Goal: Task Accomplishment & Management: Use online tool/utility

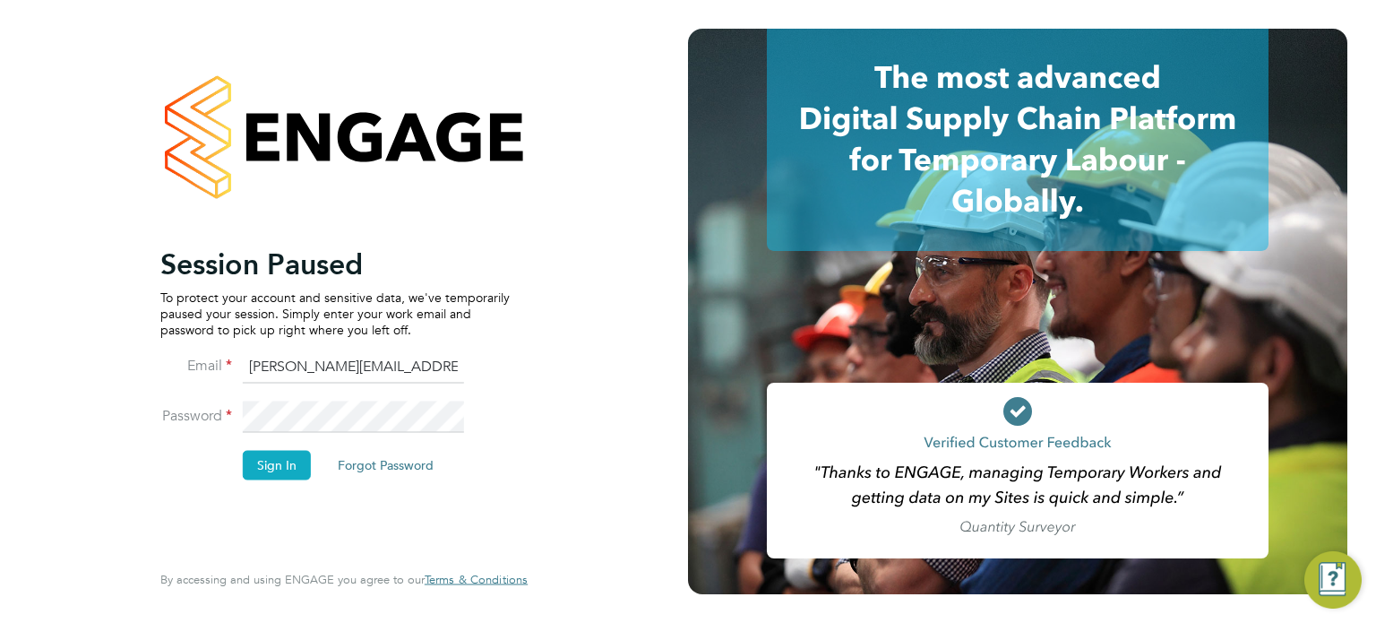
click at [285, 455] on button "Sign In" at bounding box center [277, 465] width 68 height 29
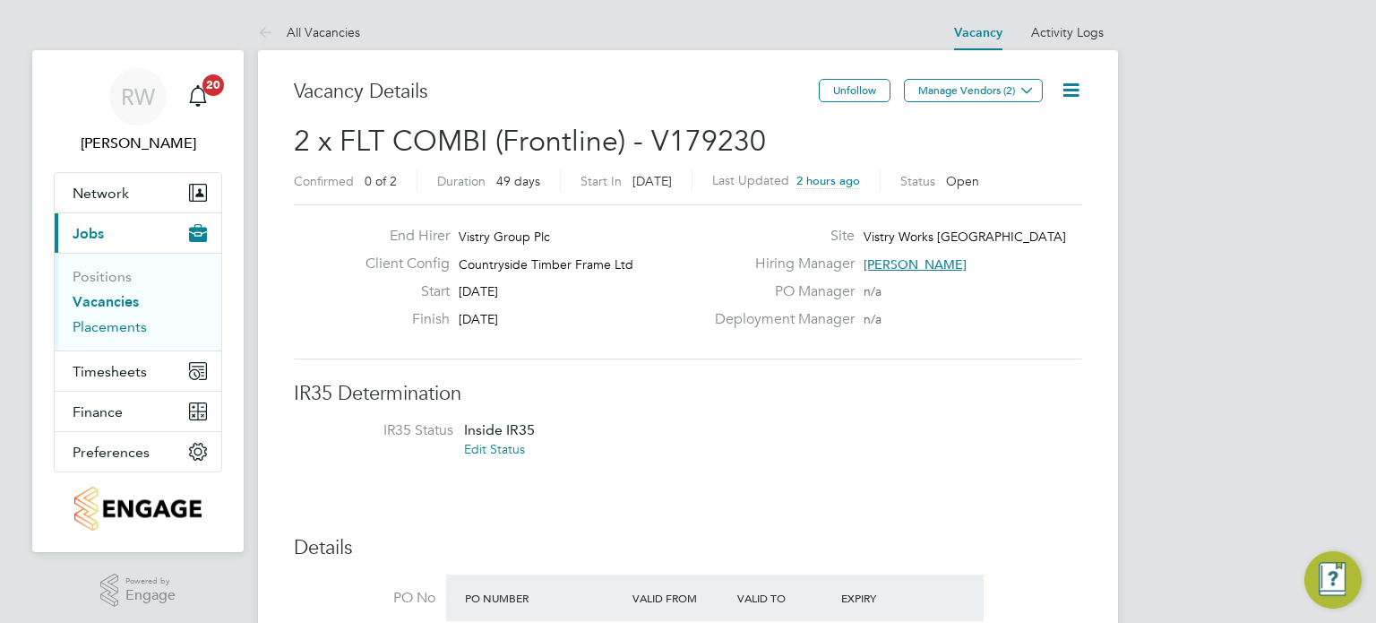
click at [112, 327] on link "Placements" at bounding box center [110, 326] width 74 height 17
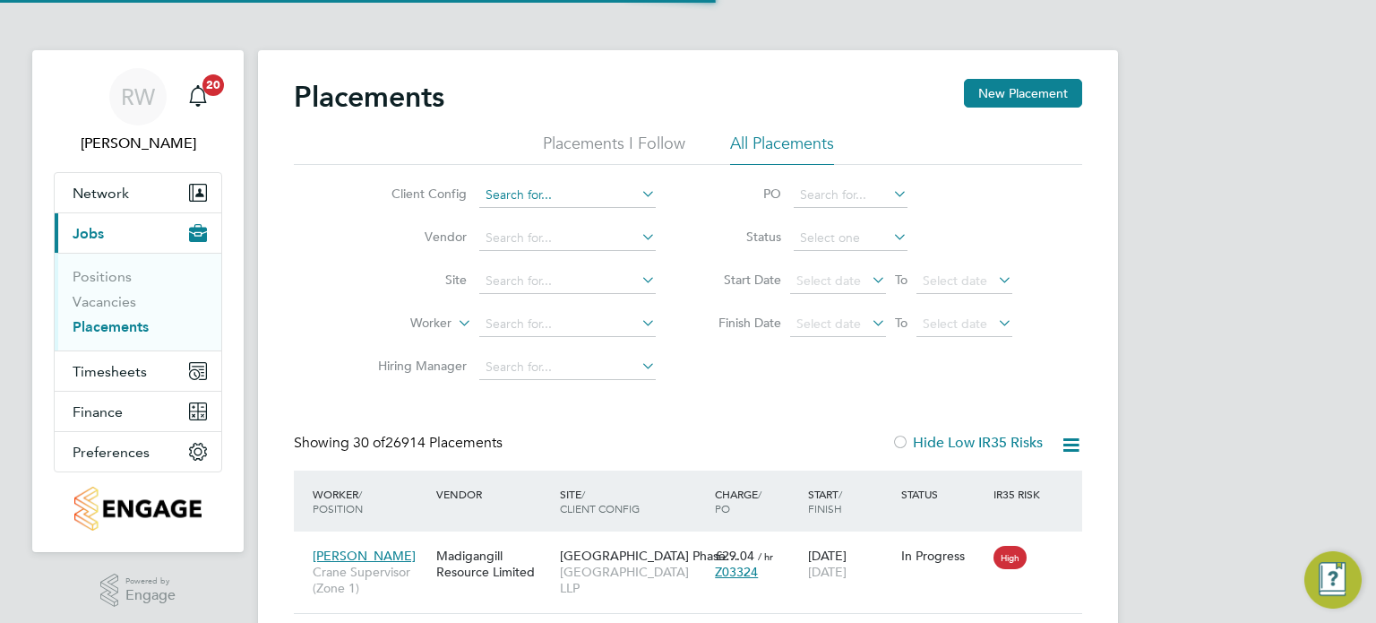
scroll to position [8, 9]
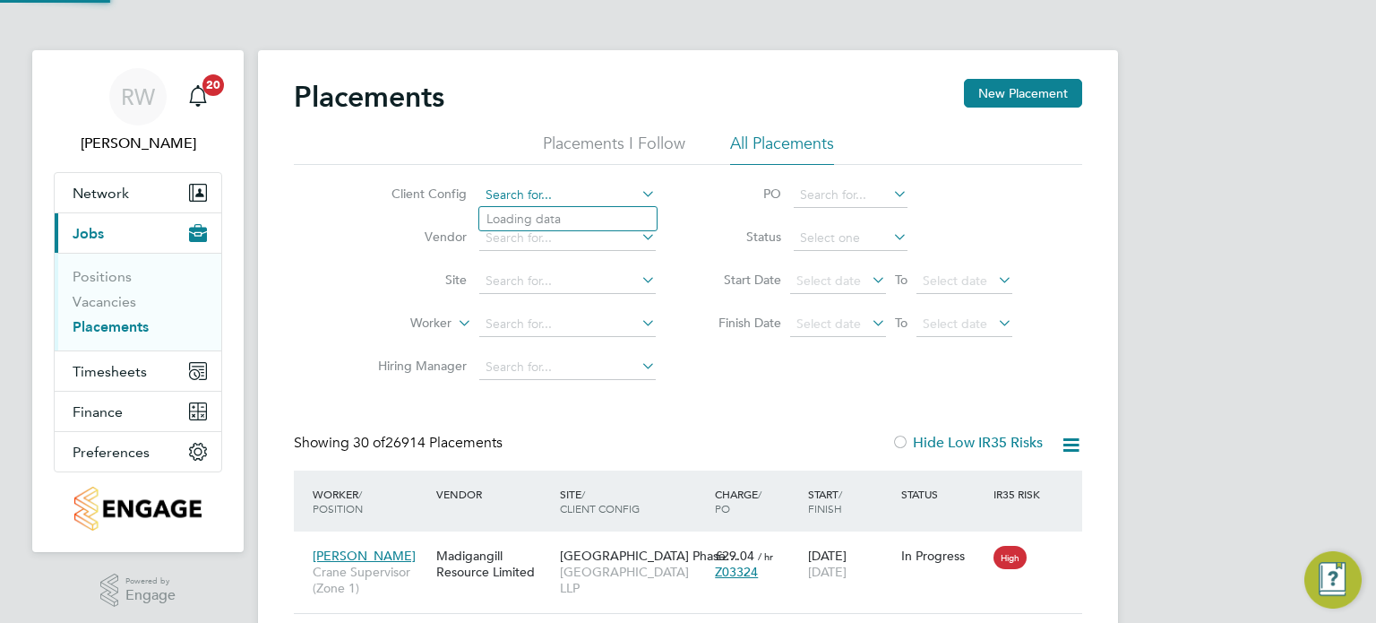
click at [520, 189] on input at bounding box center [567, 195] width 176 height 25
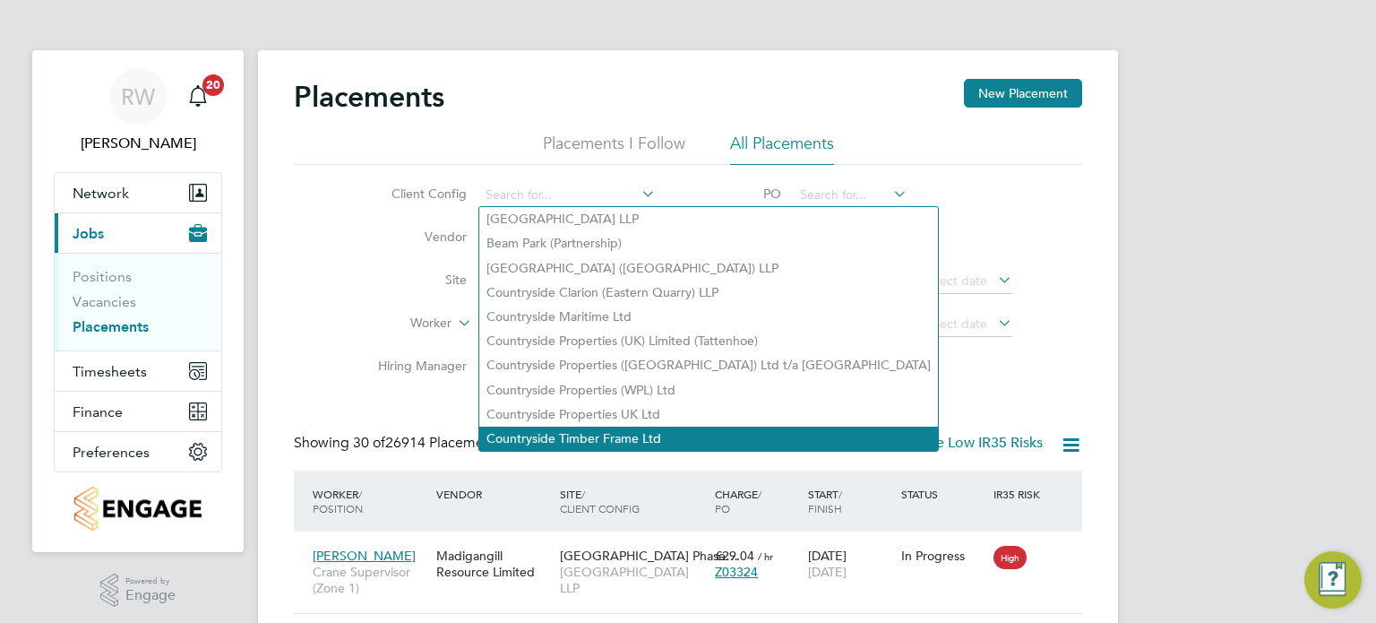
click at [574, 436] on li "Countryside Timber Frame Ltd" at bounding box center [708, 438] width 459 height 24
type input "Countryside Timber Frame Ltd"
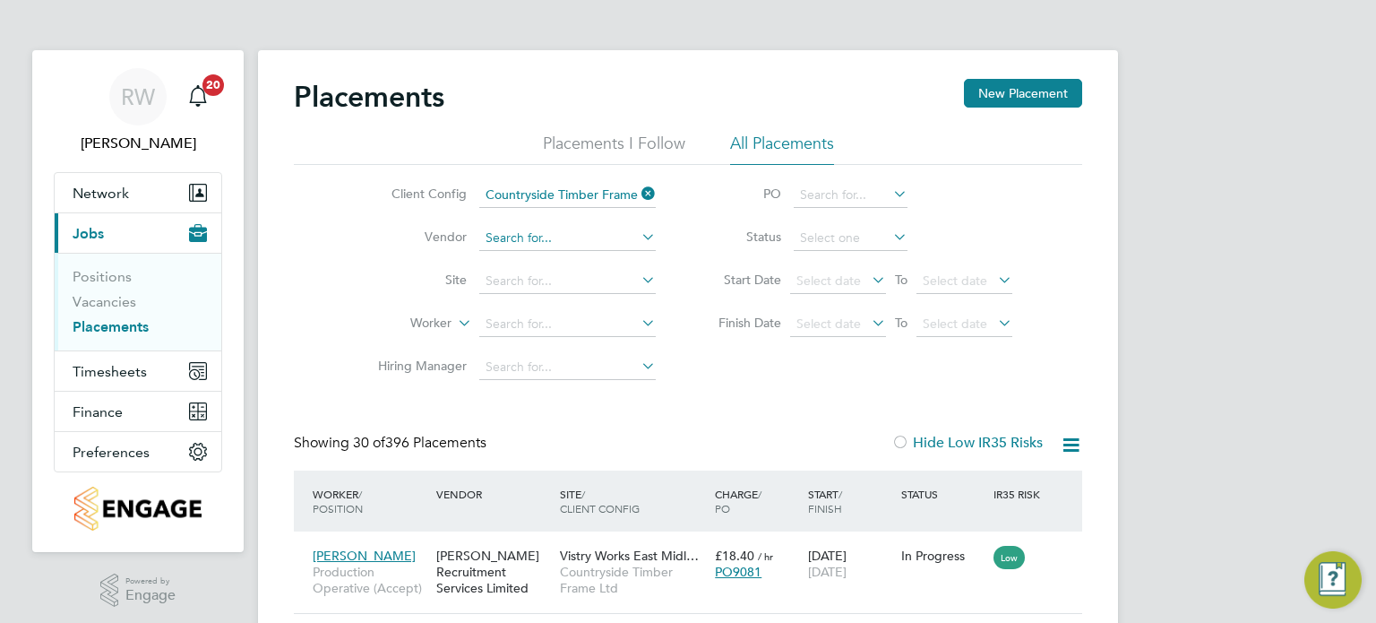
click at [591, 239] on input at bounding box center [567, 238] width 176 height 25
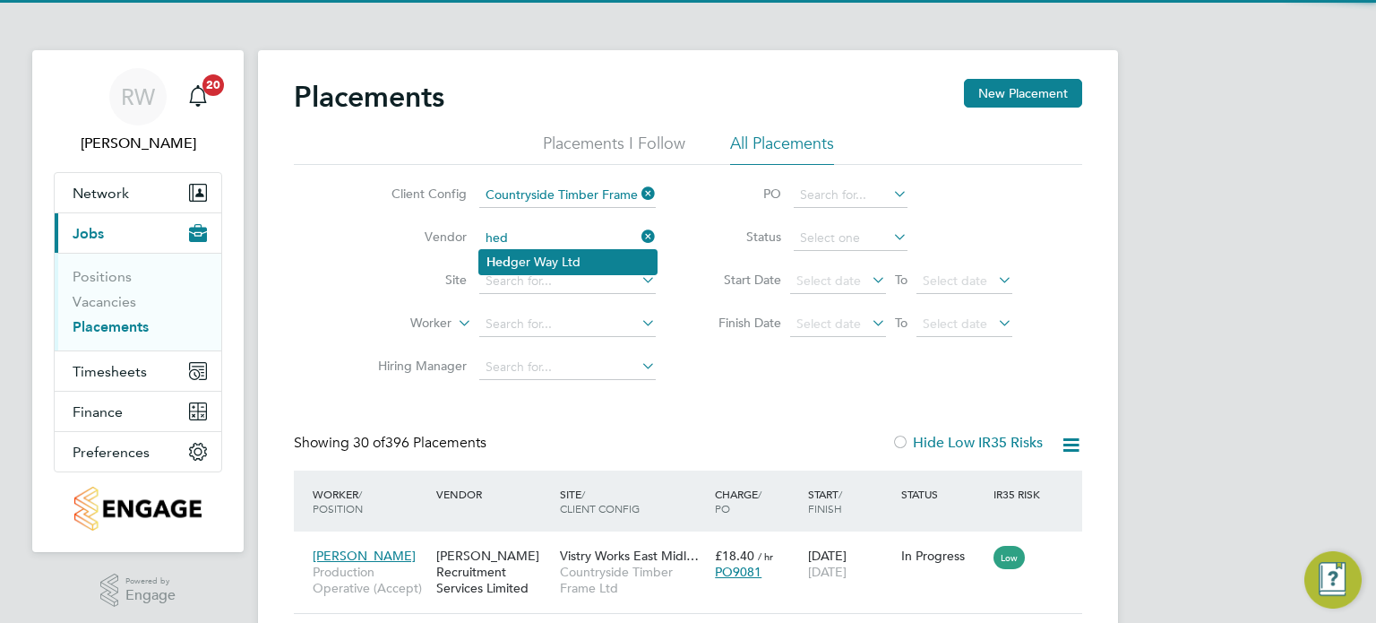
click at [576, 263] on li "Hed ger Way Ltd" at bounding box center [567, 262] width 177 height 24
type input "[PERSON_NAME] Way Ltd"
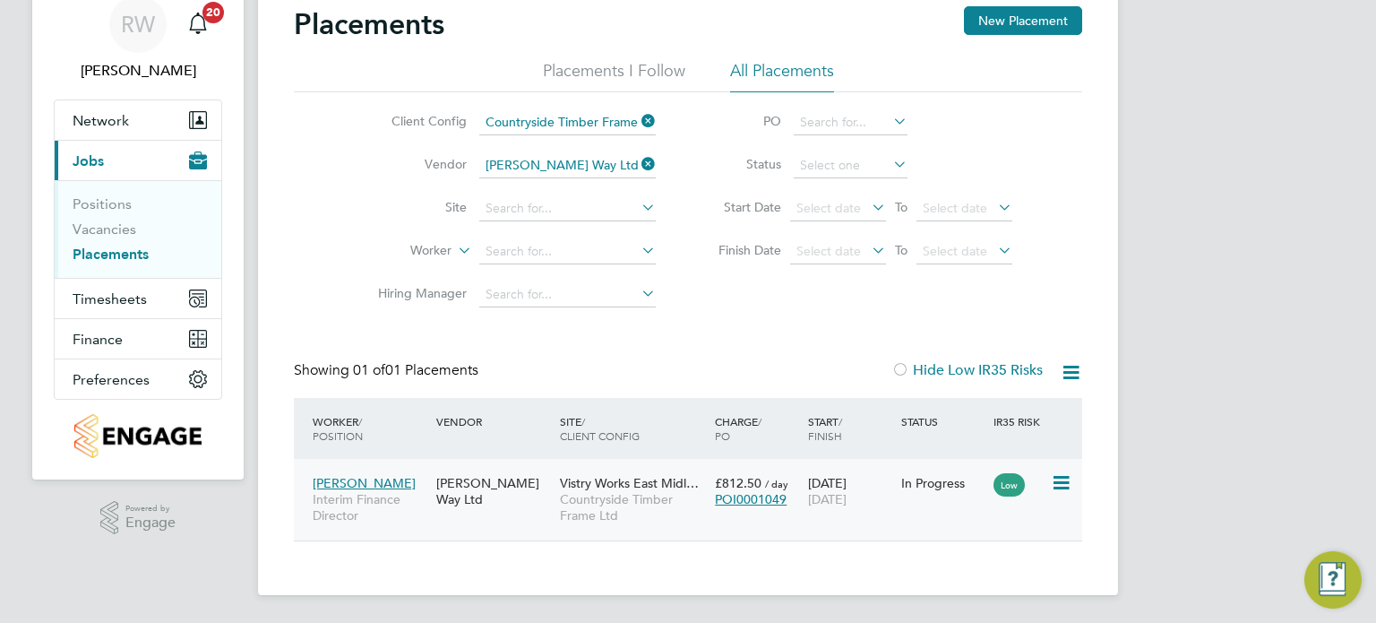
click at [659, 487] on span "Vistry Works East Midl…" at bounding box center [629, 483] width 139 height 16
click at [598, 498] on span "Countryside Timber Frame Ltd" at bounding box center [633, 507] width 146 height 32
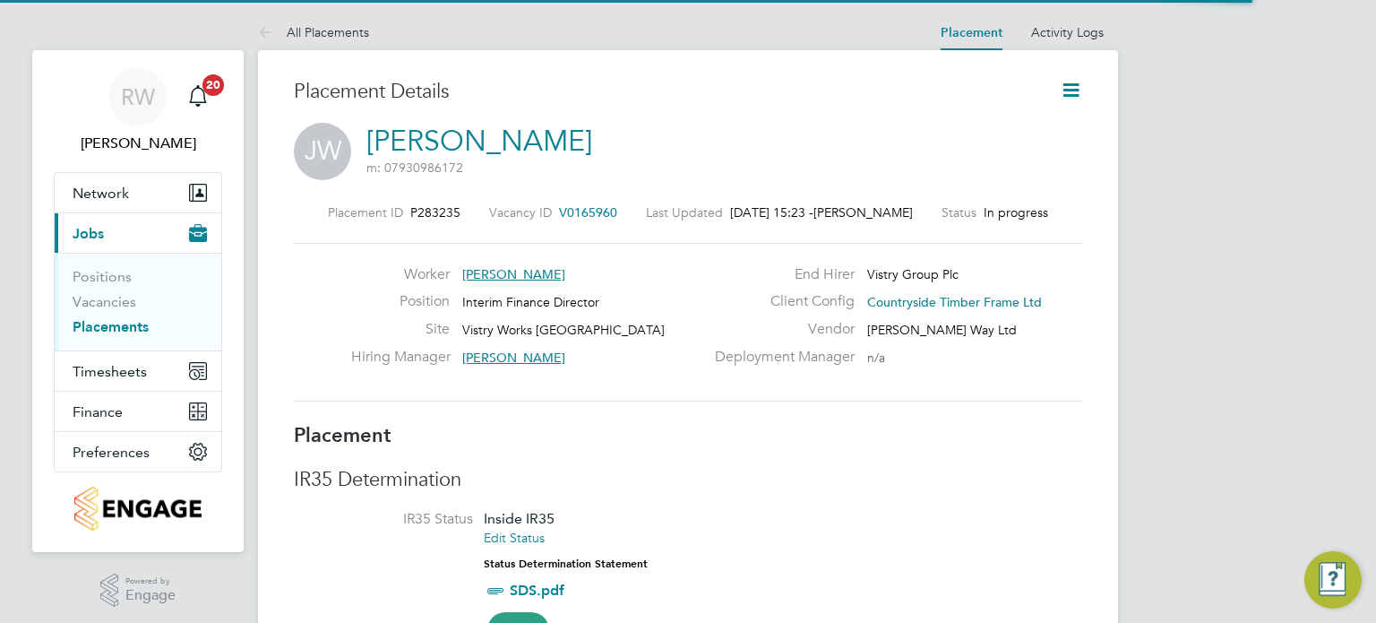
scroll to position [8, 9]
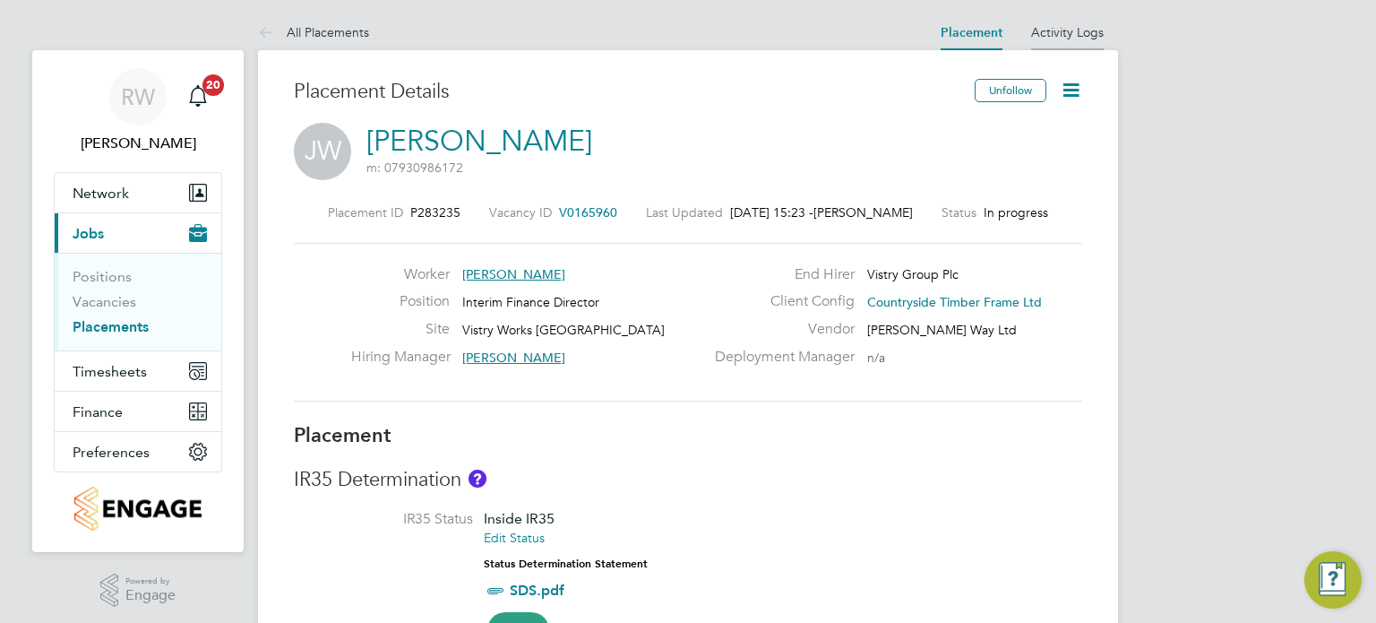
click at [1081, 47] on li "Activity Logs" at bounding box center [1067, 32] width 73 height 36
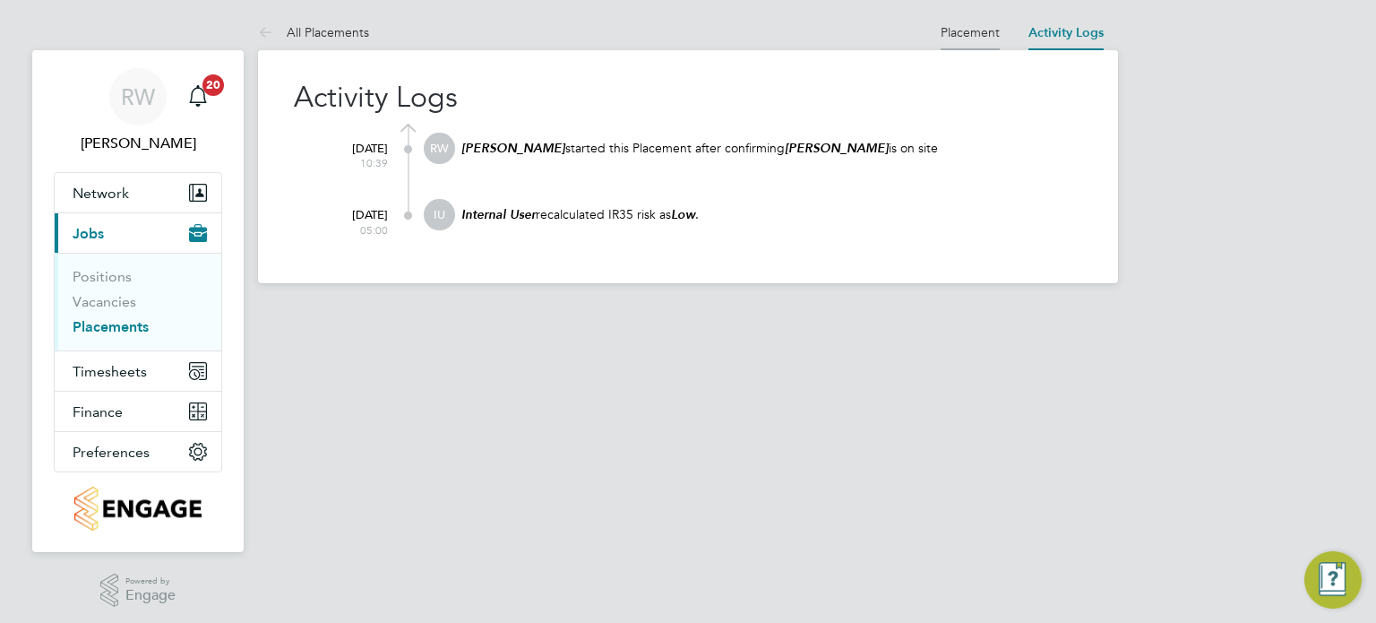
click at [971, 28] on link "Placement" at bounding box center [970, 32] width 59 height 16
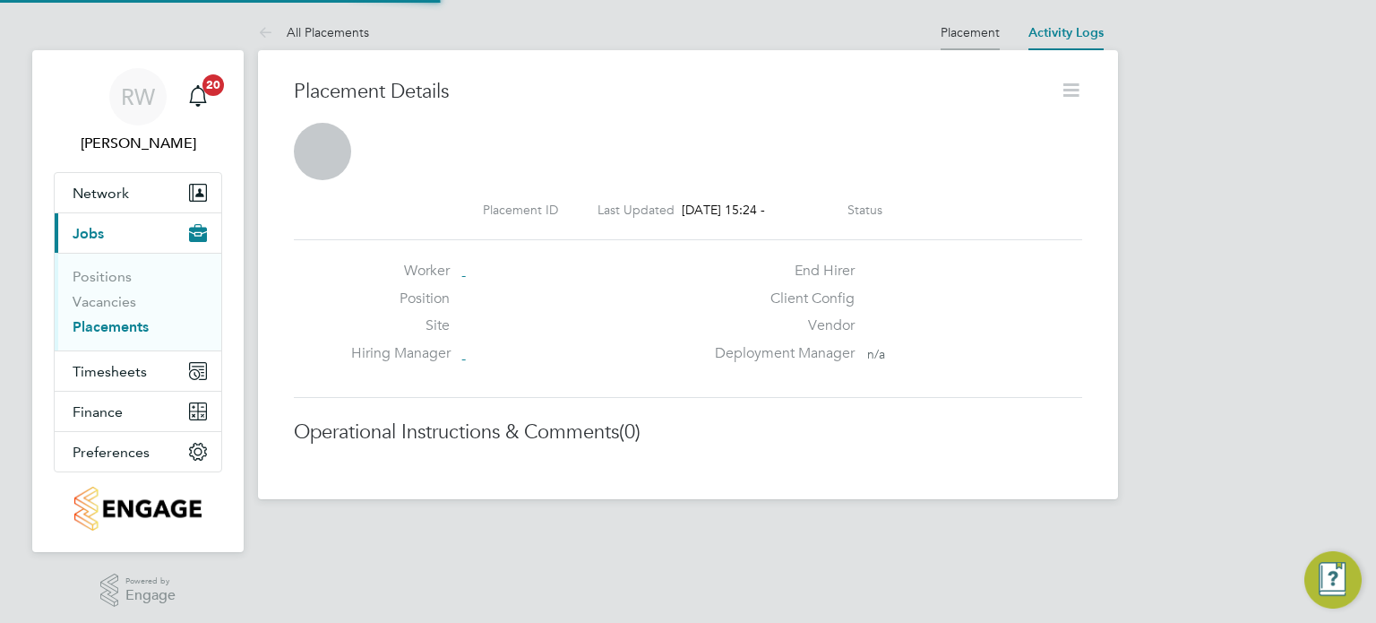
scroll to position [29, 354]
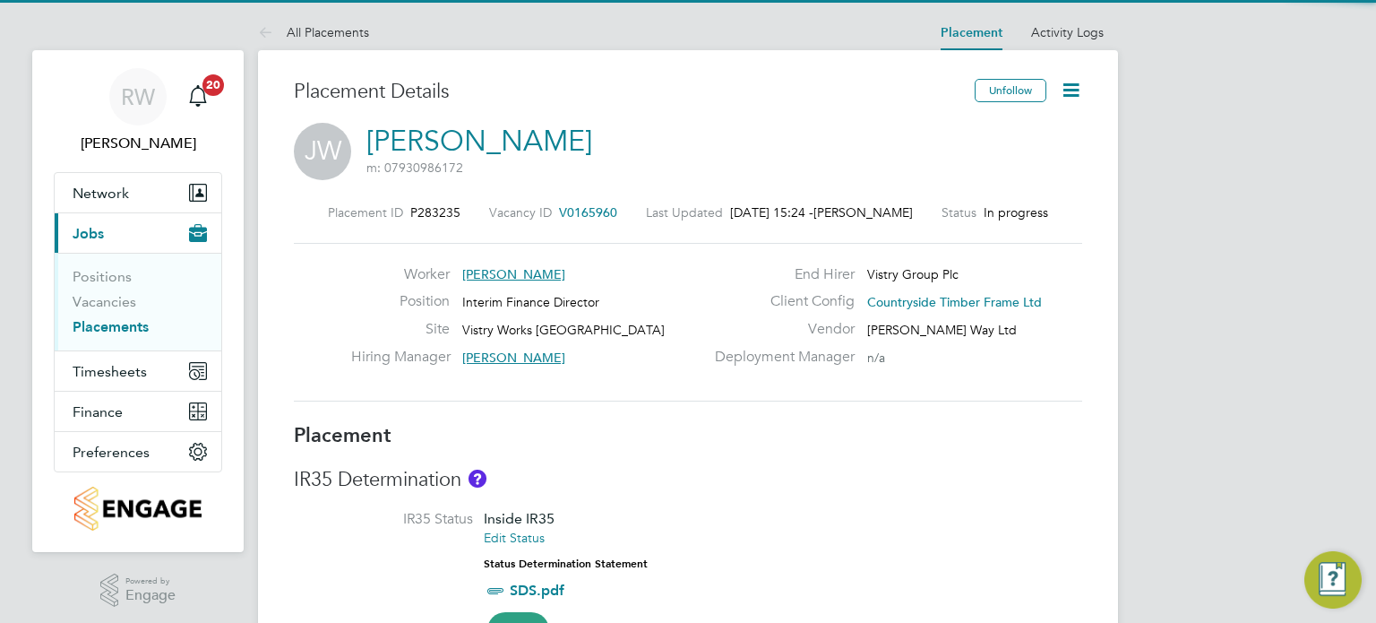
click at [596, 206] on span "V0165960" at bounding box center [588, 212] width 58 height 16
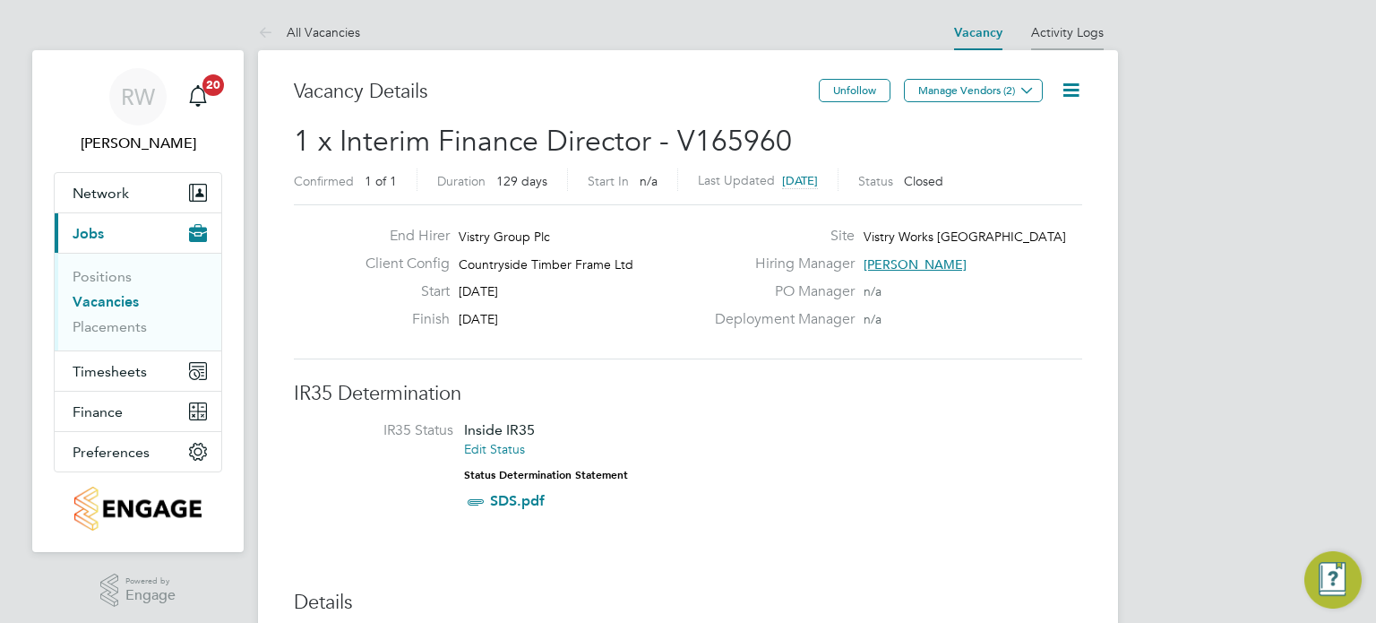
click at [1067, 30] on link "Activity Logs" at bounding box center [1067, 32] width 73 height 16
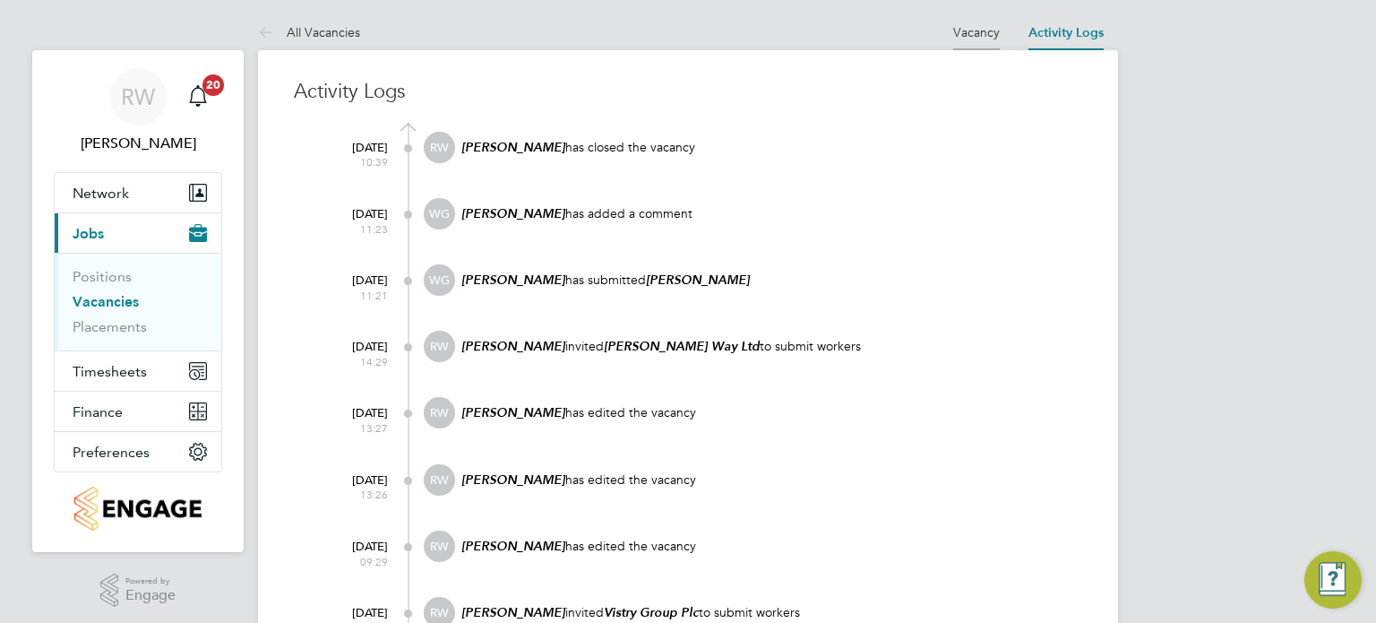
click at [983, 34] on link "Vacancy" at bounding box center [976, 32] width 47 height 16
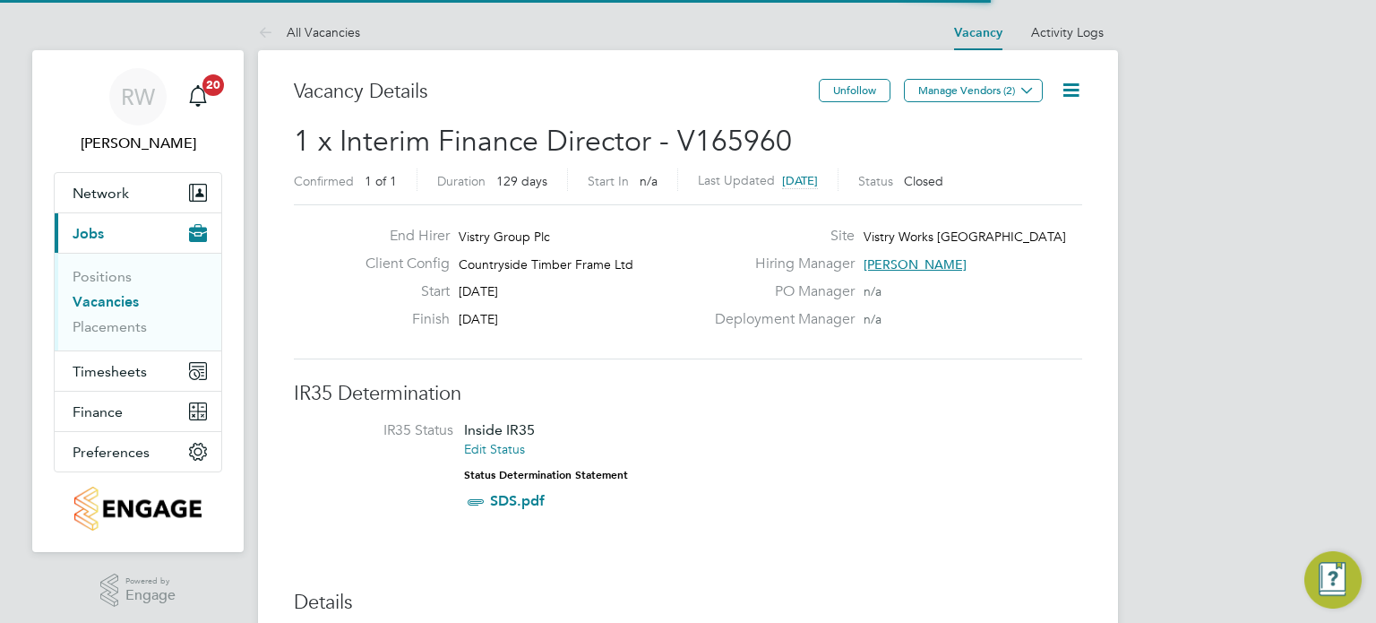
scroll to position [30, 156]
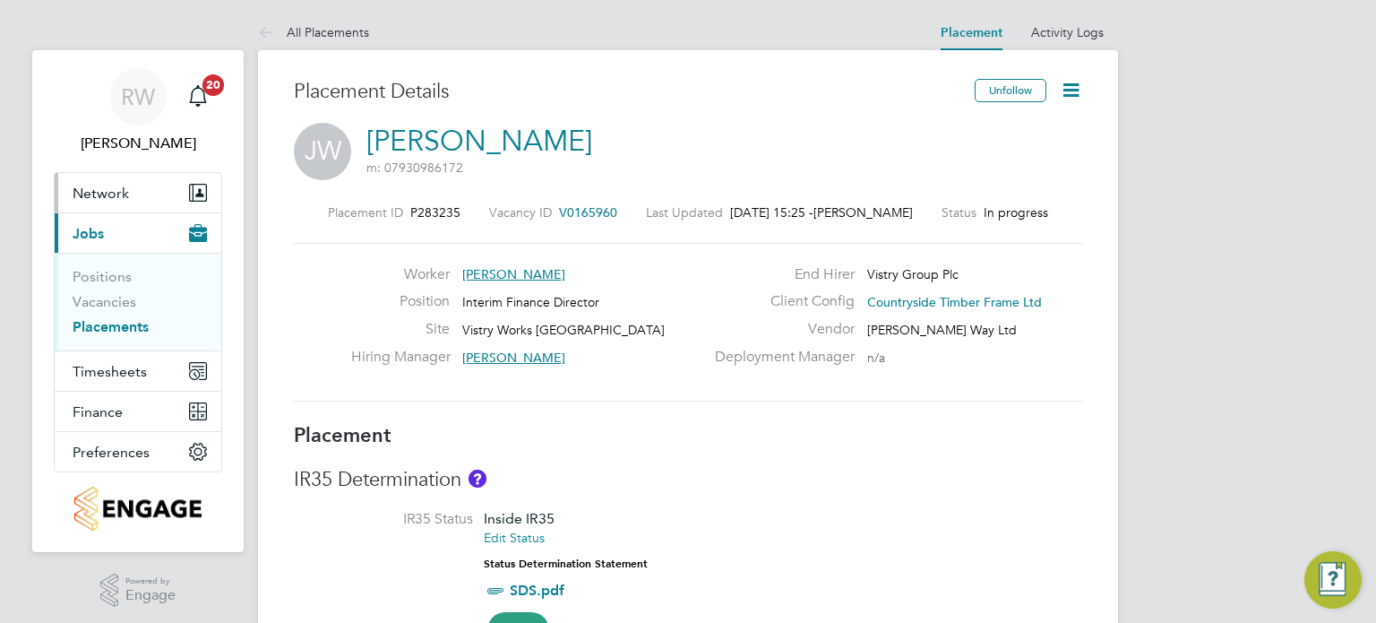
click at [119, 194] on span "Network" at bounding box center [101, 193] width 56 height 17
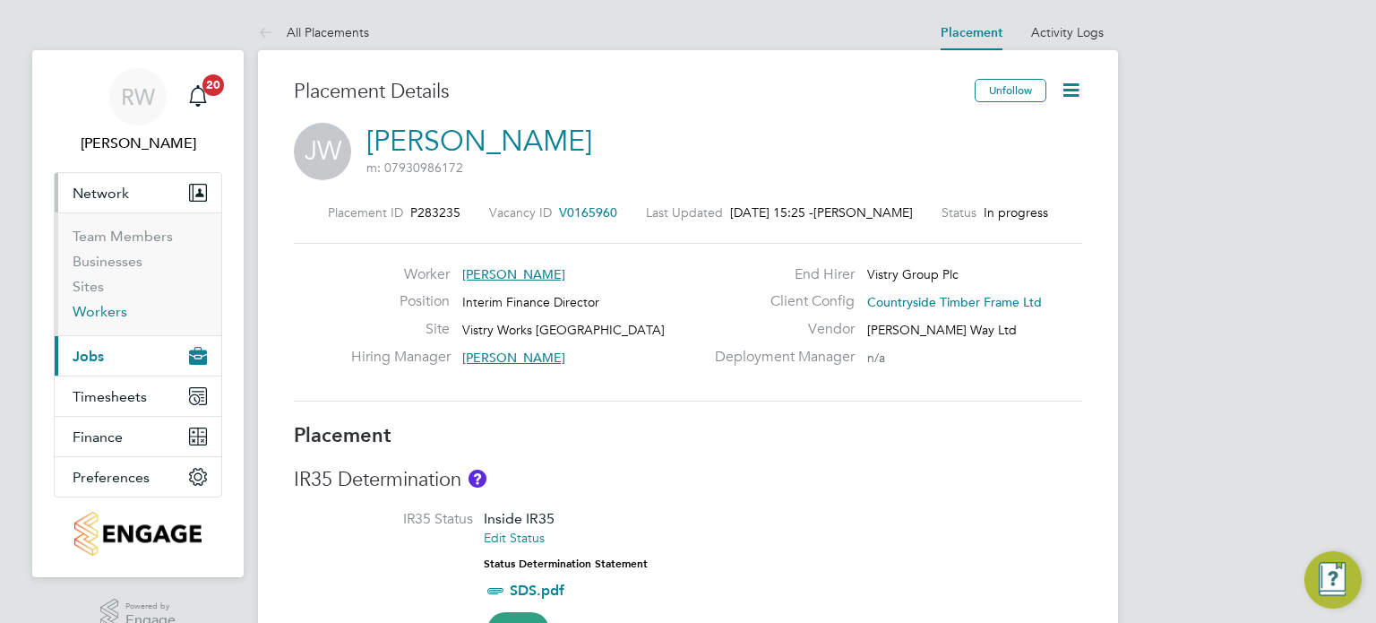
click at [91, 309] on link "Workers" at bounding box center [100, 311] width 55 height 17
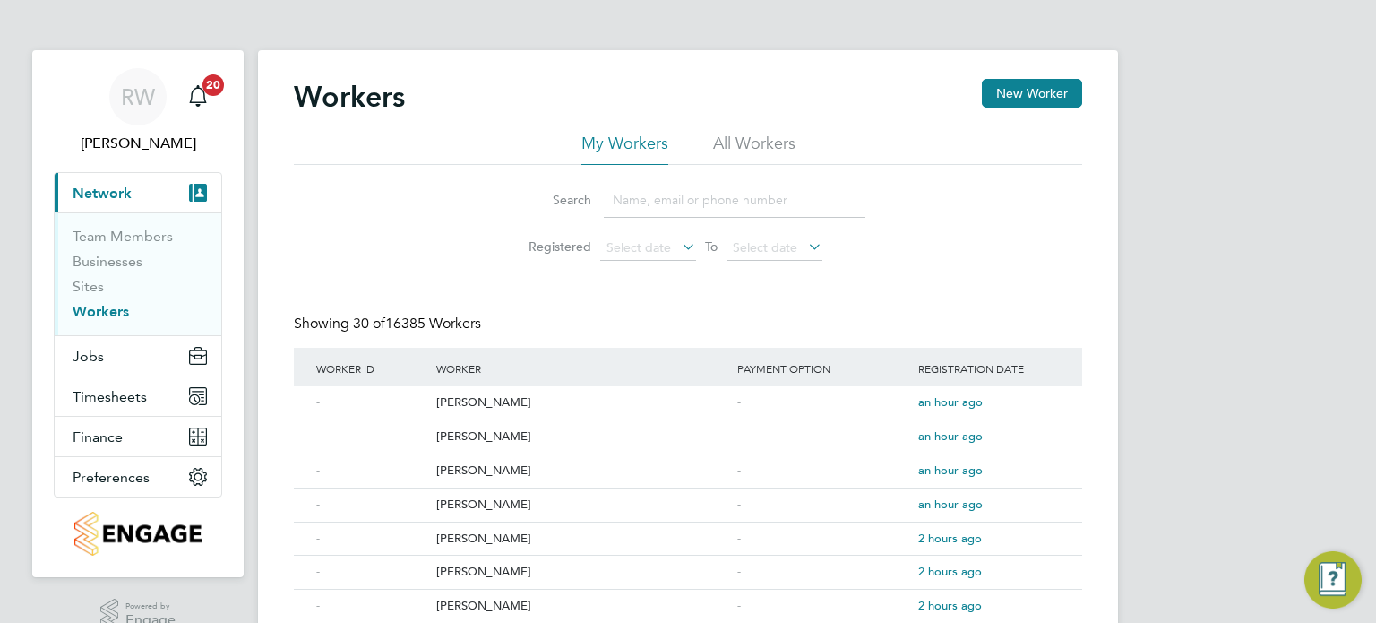
click at [752, 133] on li "All Workers" at bounding box center [754, 149] width 82 height 32
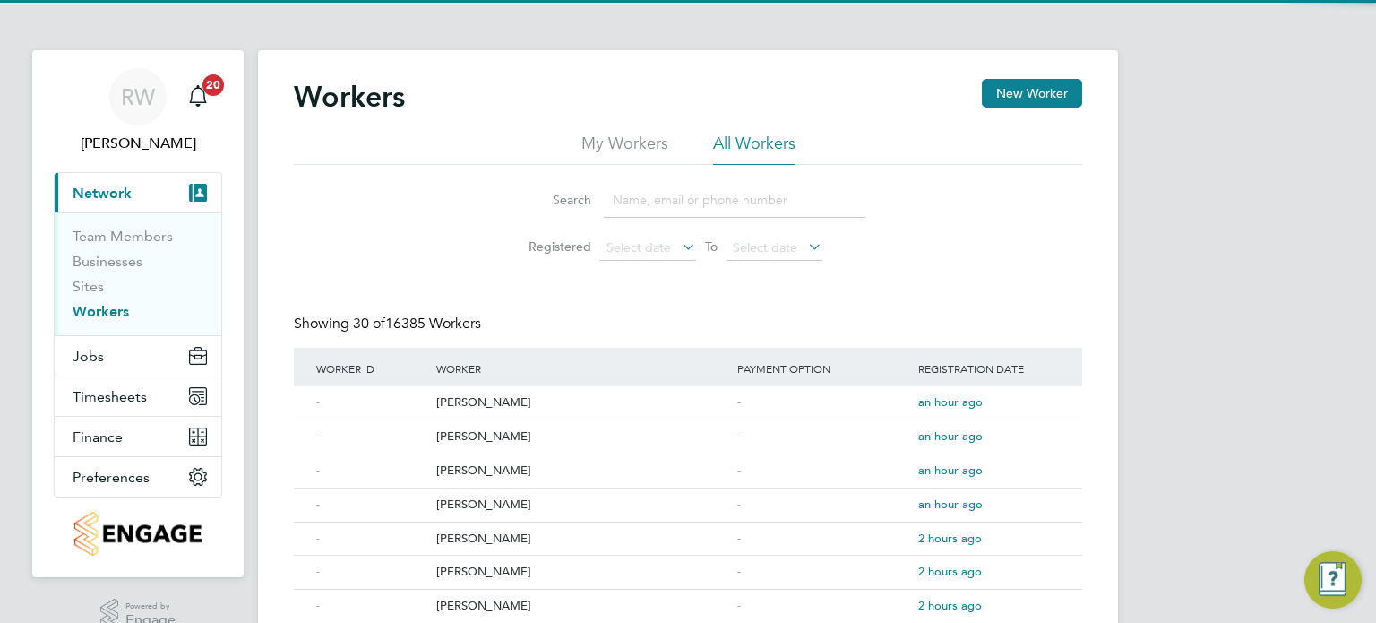
click at [675, 189] on input at bounding box center [735, 200] width 262 height 35
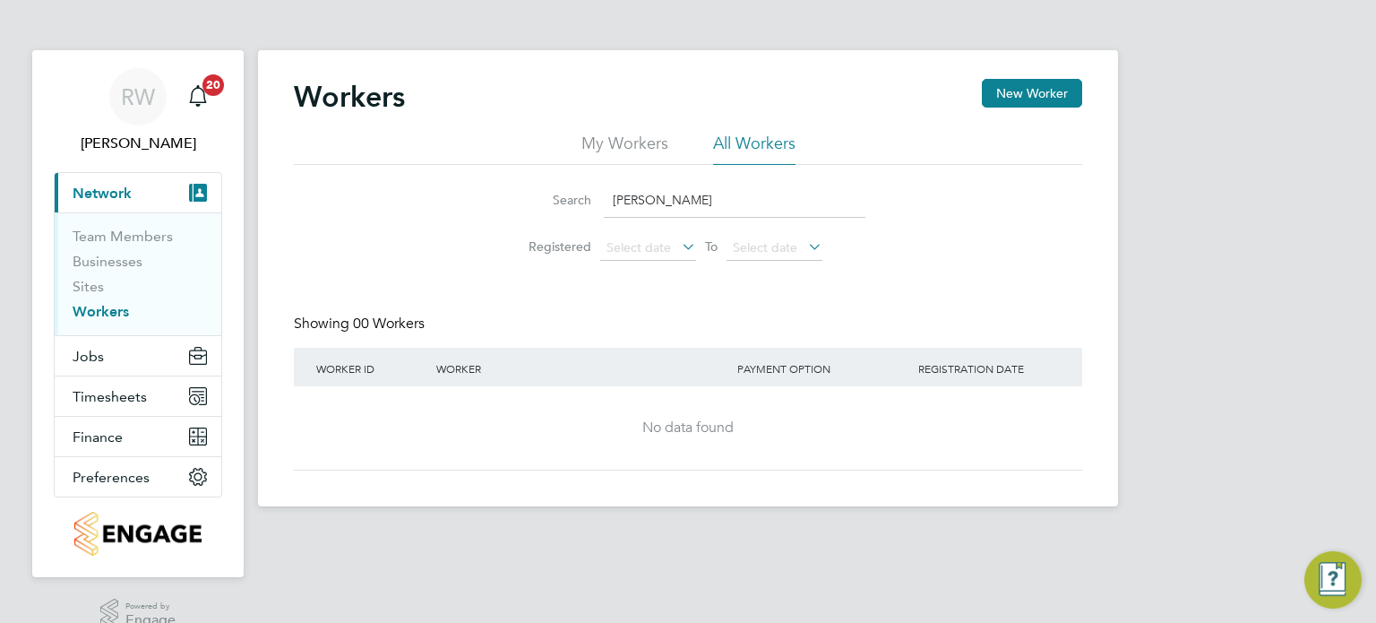
type input "james lavin"
